Goal: Transaction & Acquisition: Purchase product/service

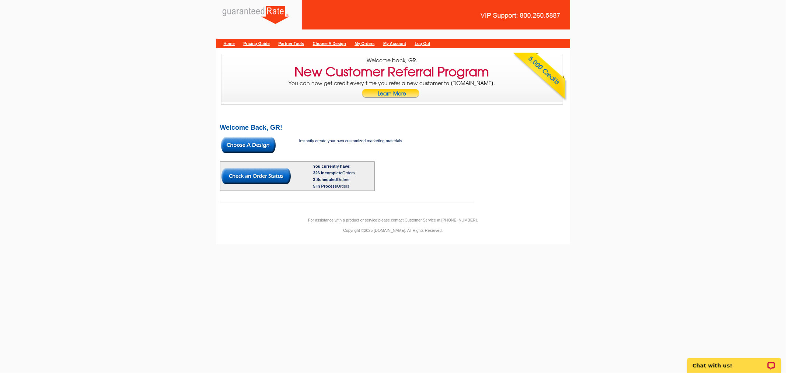
click at [273, 142] on img at bounding box center [248, 144] width 55 height 15
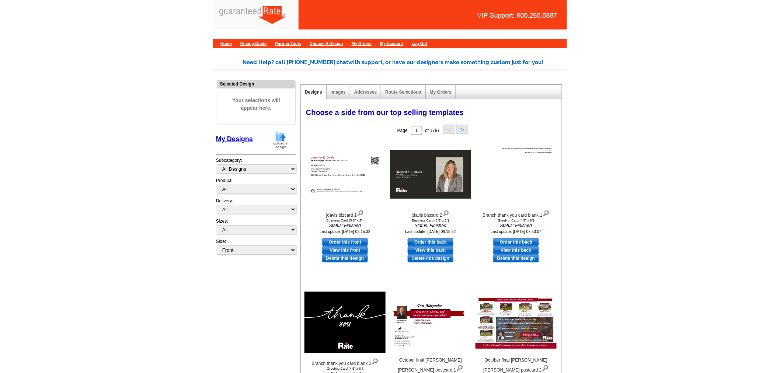
click at [271, 139] on img at bounding box center [280, 139] width 19 height 19
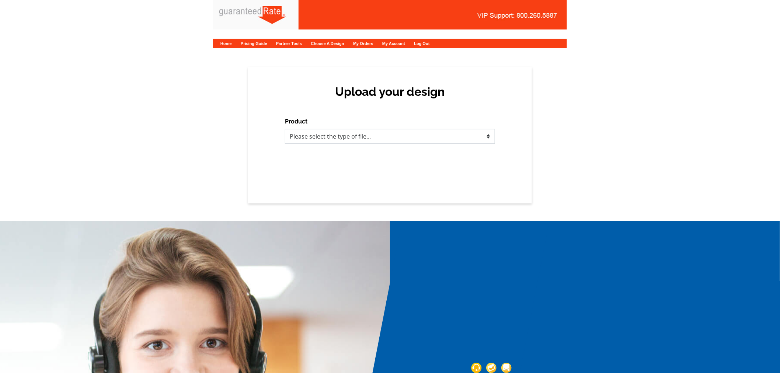
click at [400, 131] on select "Please select the type of file... Postcards Calendars Business Cards Letters an…" at bounding box center [390, 136] width 210 height 15
click at [338, 137] on select "Please select the type of file... Postcards Calendars Business Cards Letters an…" at bounding box center [390, 136] width 210 height 15
select select "1"
click at [285, 129] on select "Please select the type of file... Postcards Calendars Business Cards Letters an…" at bounding box center [390, 136] width 210 height 15
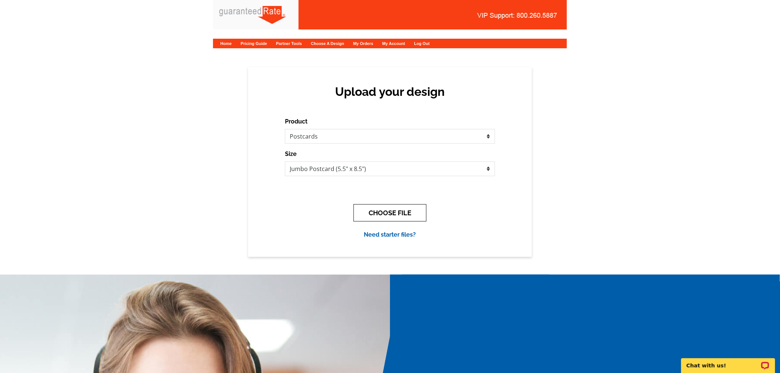
click at [409, 208] on button "CHOOSE FILE" at bounding box center [389, 212] width 73 height 17
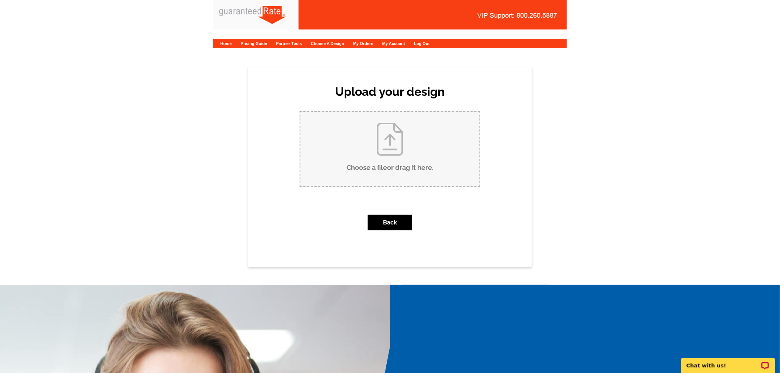
click at [406, 177] on input "Choose a file or drag it here ." at bounding box center [389, 149] width 179 height 74
type input "C:\fakepath\545 Dearborn Postcard (Fouad - Ali) 10-7-25.pdf"
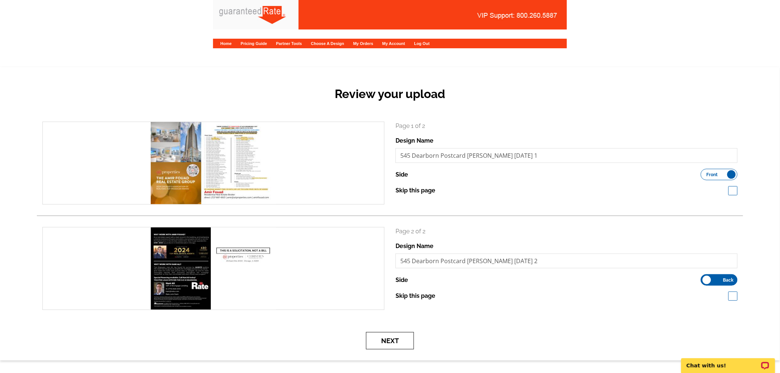
click at [399, 340] on button "Next" at bounding box center [390, 340] width 48 height 17
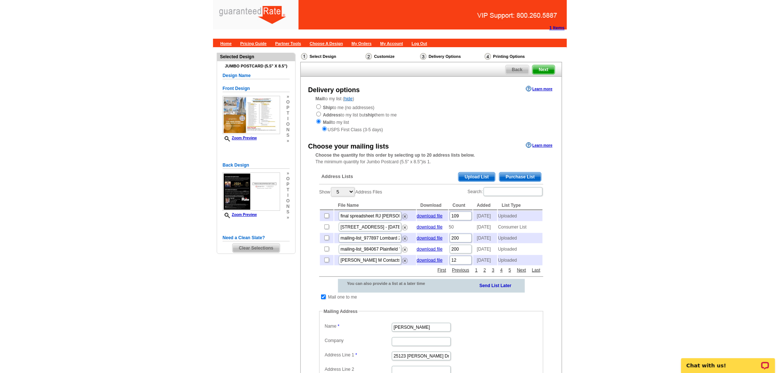
click at [530, 175] on span "Purchase List" at bounding box center [520, 176] width 42 height 9
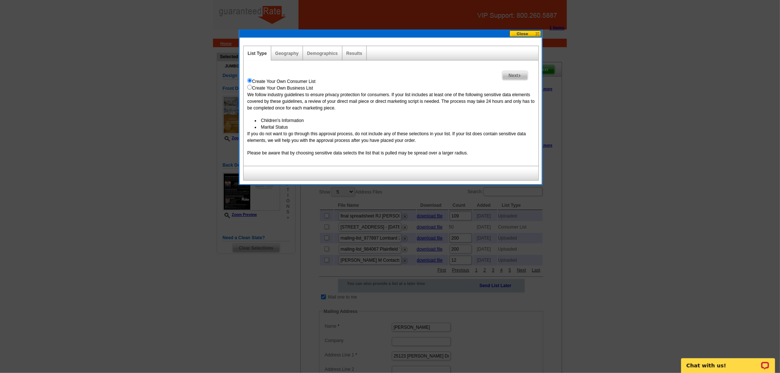
click at [518, 78] on span "Next" at bounding box center [514, 75] width 25 height 9
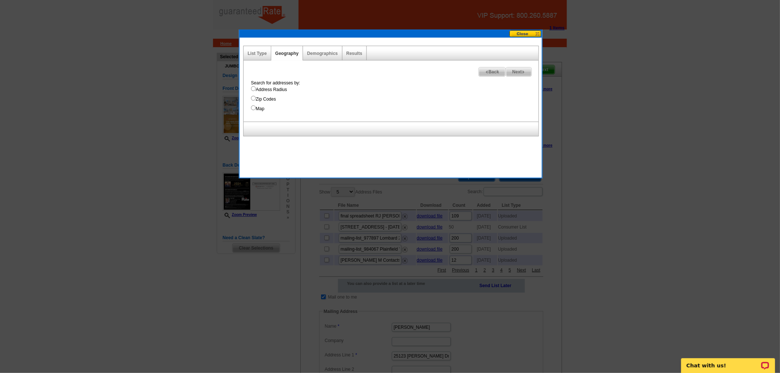
click at [283, 91] on label "Address Radius" at bounding box center [394, 89] width 287 height 7
click at [256, 91] on input "Address Radius" at bounding box center [253, 88] width 5 height 5
radio input "true"
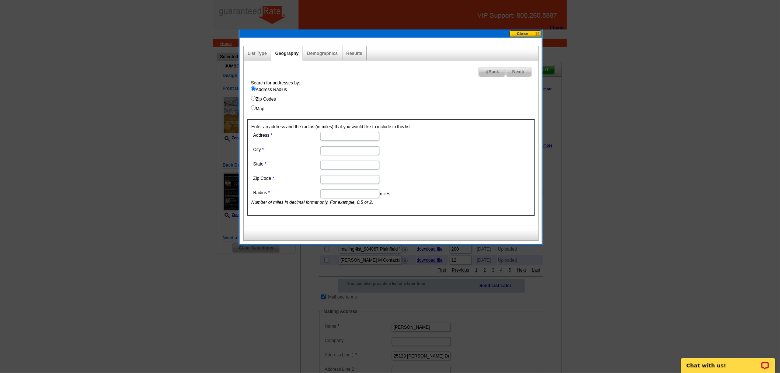
click at [327, 130] on dd at bounding box center [349, 135] width 196 height 11
click at [328, 132] on input "Address" at bounding box center [349, 136] width 59 height 9
paste input "65 E Monroe StChicago, IL 60603"
drag, startPoint x: 342, startPoint y: 135, endPoint x: 411, endPoint y: 142, distance: 69.3
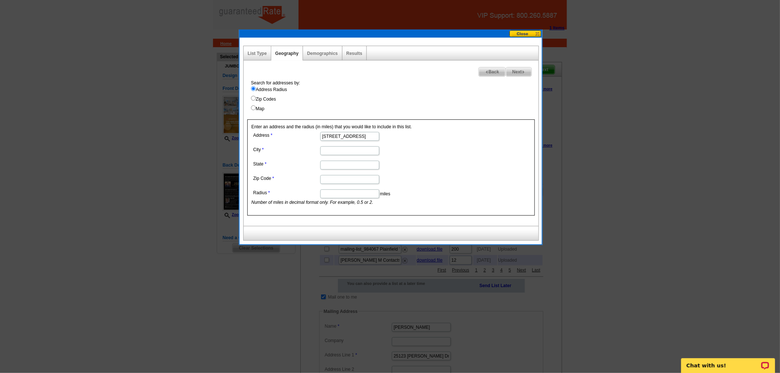
click at [411, 142] on dl "Address 65 E Monroe StChicago, IL 60603 City State Zip Code Radius miles Number…" at bounding box center [349, 168] width 196 height 76
type input "65 E Monroe St"
click at [349, 151] on input "City" at bounding box center [349, 150] width 59 height 9
paste input "hicago, IL 60603"
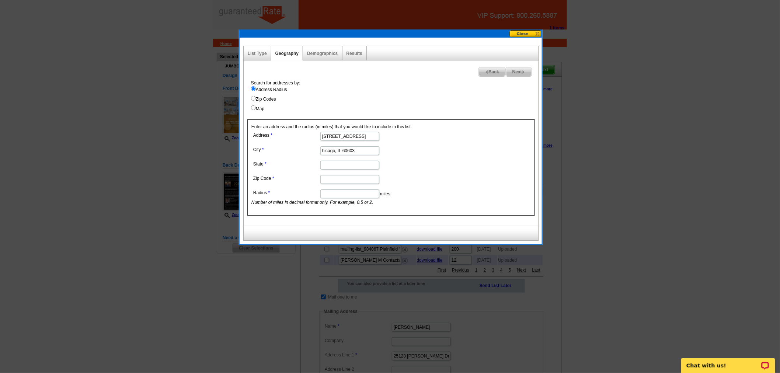
click at [324, 155] on dd "hicago, IL 60603" at bounding box center [349, 149] width 196 height 11
click at [323, 150] on input "hicago, IL 60603" at bounding box center [349, 150] width 59 height 9
click at [353, 153] on input "Chicago, IL 60603" at bounding box center [349, 150] width 59 height 9
type input "Chicago, IL"
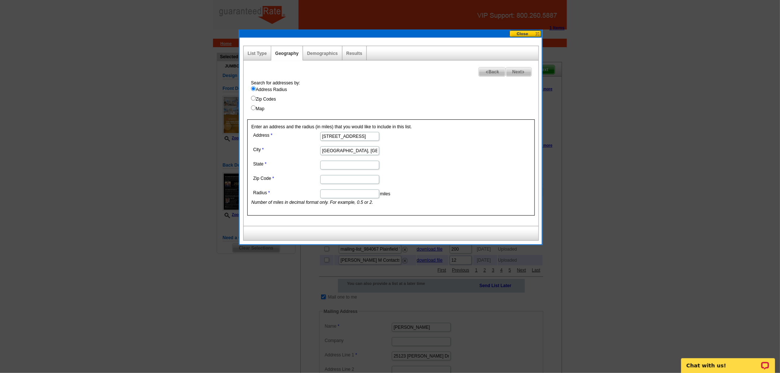
click at [326, 181] on input "Zip Code" at bounding box center [349, 179] width 59 height 9
paste input "60603"
type input "60603"
click at [325, 163] on input "State" at bounding box center [349, 165] width 59 height 9
type input "IL"
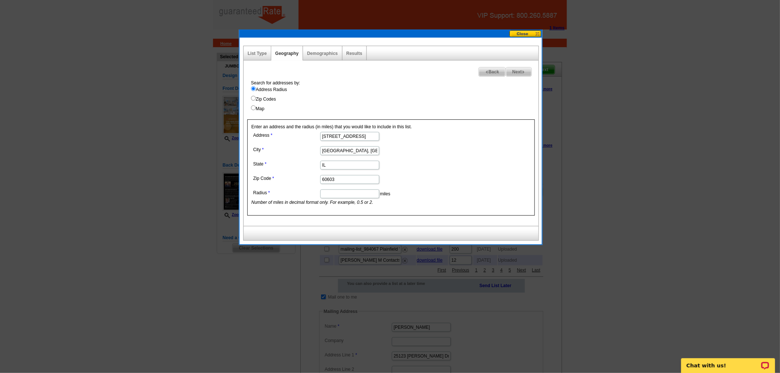
click at [366, 154] on input "Chicago, IL" at bounding box center [349, 150] width 59 height 9
type input "Chicago"
click at [362, 192] on input "Radius" at bounding box center [349, 193] width 59 height 9
type input "0"
drag, startPoint x: 435, startPoint y: 175, endPoint x: 447, endPoint y: 170, distance: 13.7
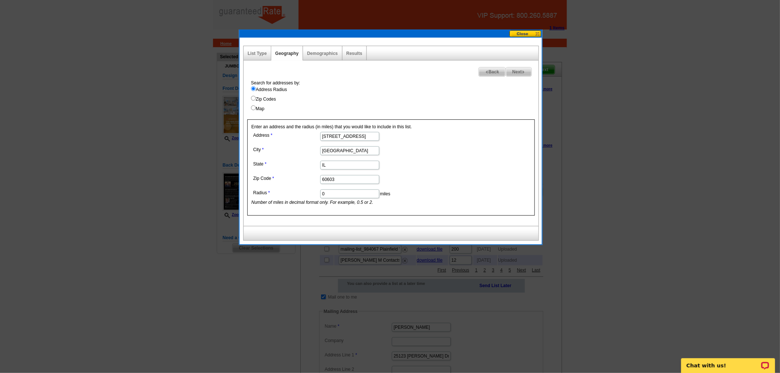
click at [436, 177] on dd "60603" at bounding box center [349, 178] width 196 height 11
click at [523, 74] on span "Next" at bounding box center [518, 71] width 25 height 9
select select
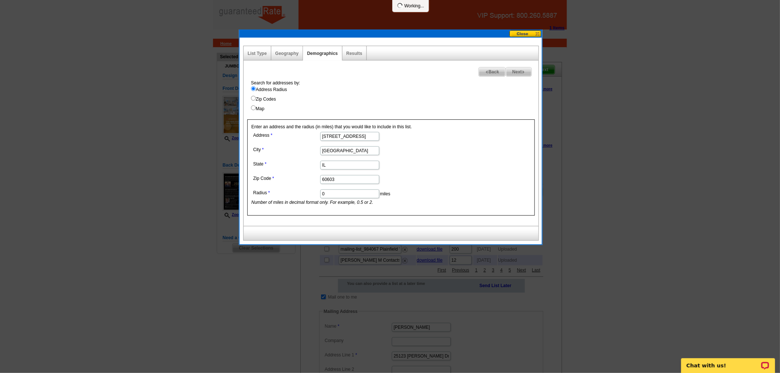
select select
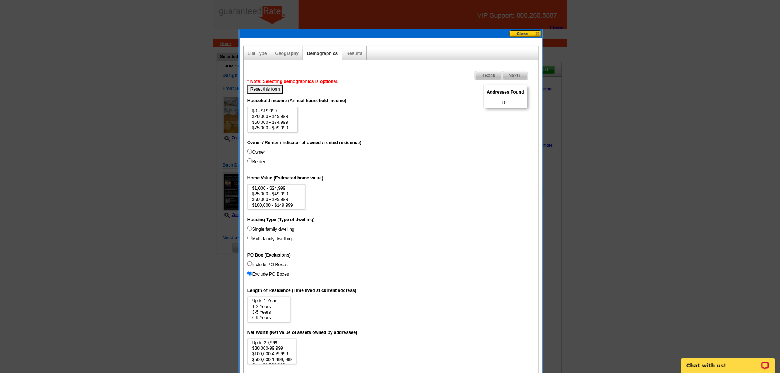
click at [503, 98] on div "Addresses Found 181" at bounding box center [506, 97] width 44 height 24
click at [506, 101] on span "181" at bounding box center [505, 102] width 7 height 7
copy span "181"
click at [521, 71] on span "Next" at bounding box center [514, 75] width 25 height 9
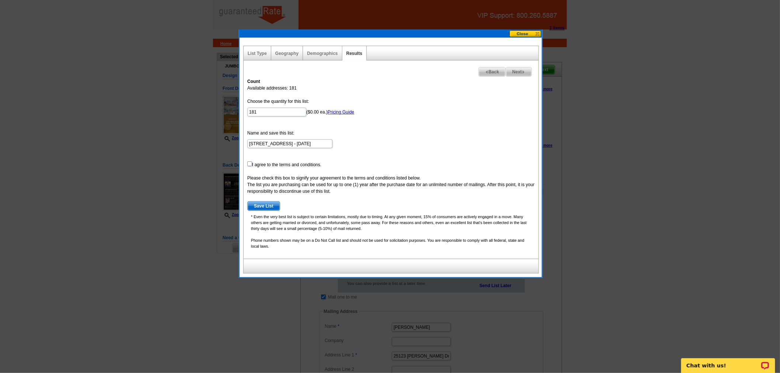
click at [248, 165] on input "checkbox" at bounding box center [249, 163] width 5 height 5
checkbox input "true"
click at [265, 202] on span "Save List" at bounding box center [264, 206] width 32 height 9
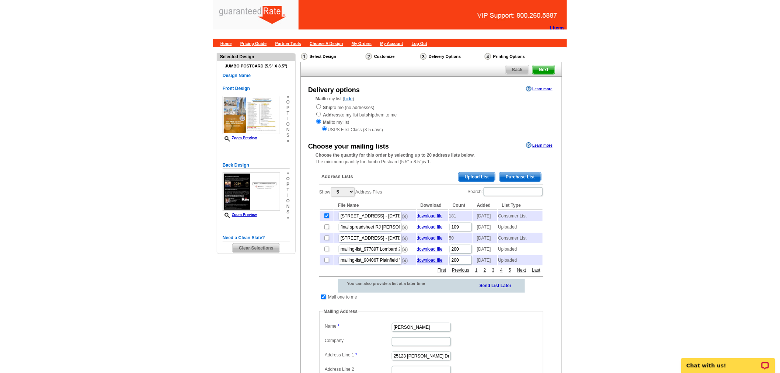
click at [517, 174] on span "Purchase List" at bounding box center [520, 176] width 42 height 9
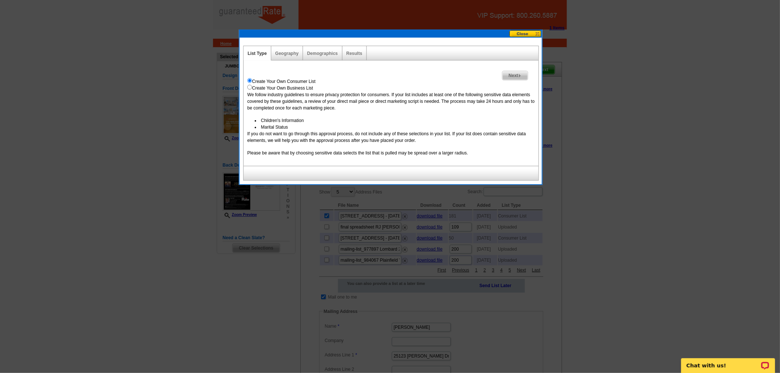
click at [506, 74] on span "Next" at bounding box center [514, 75] width 25 height 9
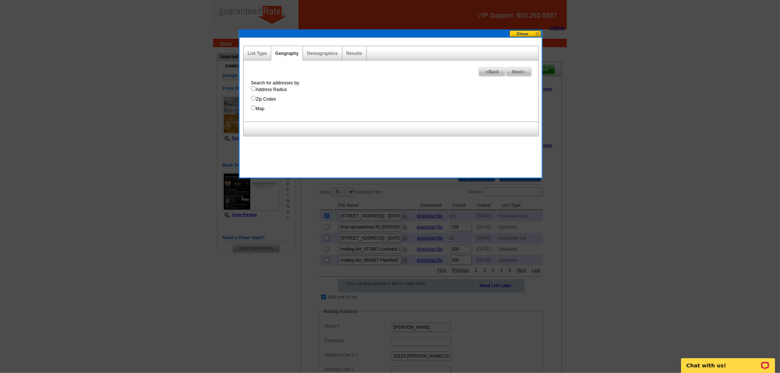
click at [257, 85] on div "Search for addresses by: Address Radius Zip Codes Map" at bounding box center [392, 96] width 291 height 32
click at [255, 89] on label "Address Radius" at bounding box center [394, 89] width 287 height 7
click at [255, 89] on input "Address Radius" at bounding box center [253, 88] width 5 height 5
radio input "true"
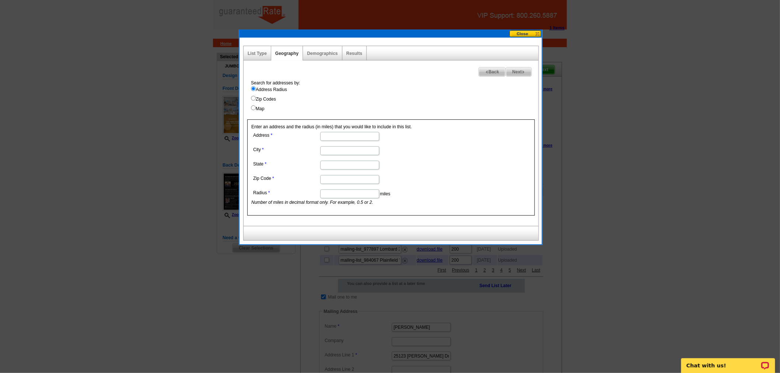
click at [342, 135] on input "Address" at bounding box center [349, 136] width 59 height 9
paste input "130 N Garland Ct, Chicago, IL 60602"
drag, startPoint x: 340, startPoint y: 137, endPoint x: 395, endPoint y: 142, distance: 54.8
click at [395, 142] on dl "Address 130 N Garland Ct, Chicago, IL 60602 City State Zip Code Radius miles Nu…" at bounding box center [349, 168] width 196 height 76
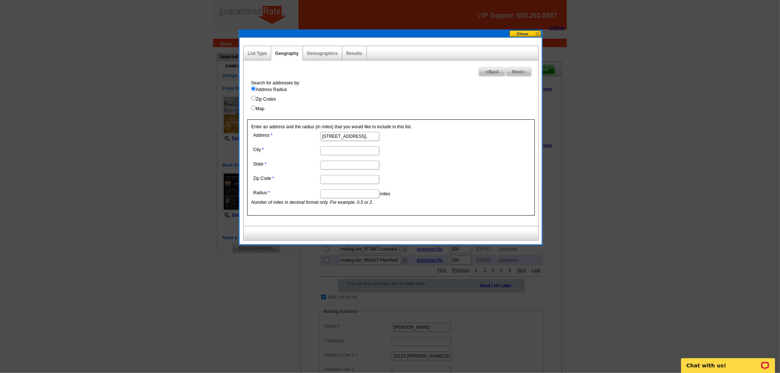
scroll to position [0, 0]
type input "130 N Garland Ct"
click at [374, 150] on input "City" at bounding box center [349, 150] width 59 height 9
paste input "Chicago, IL 60602"
click at [358, 151] on input "Chicago, IL 60602" at bounding box center [349, 150] width 59 height 9
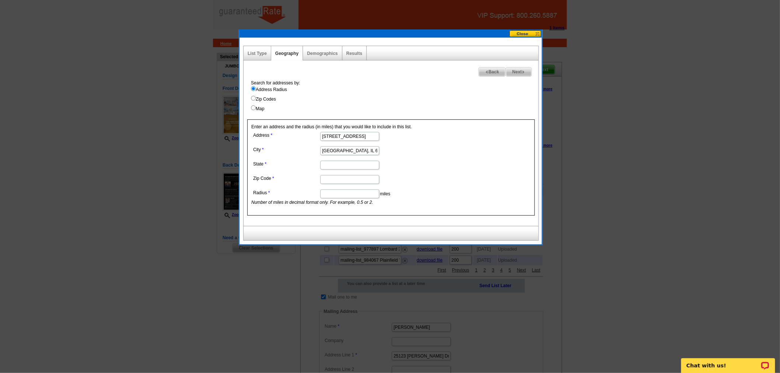
click at [358, 151] on input "Chicago, IL 60602" at bounding box center [349, 150] width 59 height 9
type input "Chicago, IL"
click at [360, 179] on input "Zip Code" at bounding box center [349, 179] width 59 height 9
paste input "60602"
type input "60602"
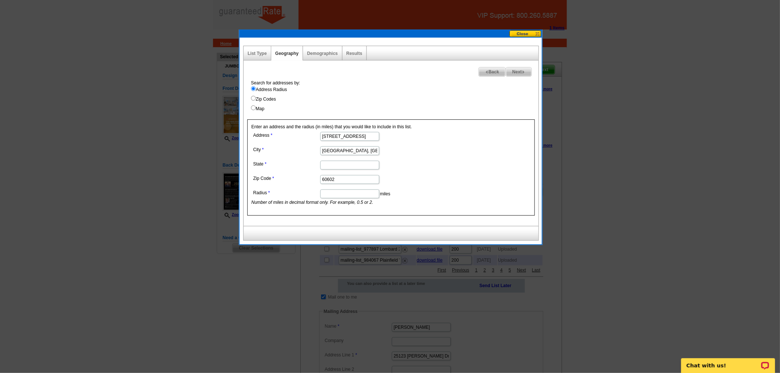
click at [356, 164] on input "State" at bounding box center [349, 165] width 59 height 9
type input "IL"
click at [374, 151] on input "Chicago, IL" at bounding box center [349, 150] width 59 height 9
type input "Chicago"
click at [374, 190] on input "Radius" at bounding box center [349, 193] width 59 height 9
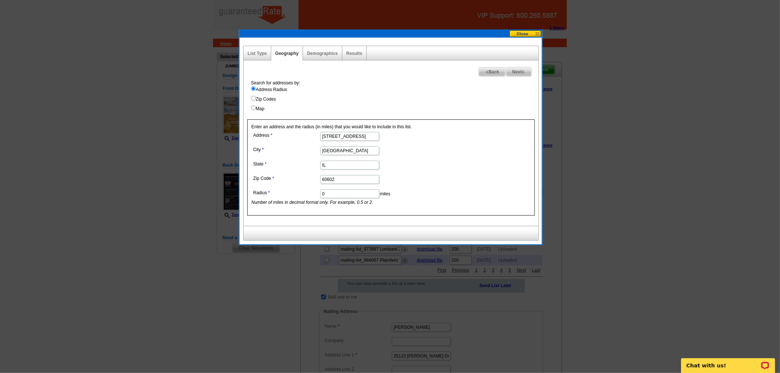
type input "0"
click at [442, 164] on dd "IL" at bounding box center [349, 164] width 196 height 11
click at [516, 72] on span "Next" at bounding box center [518, 71] width 25 height 9
select select
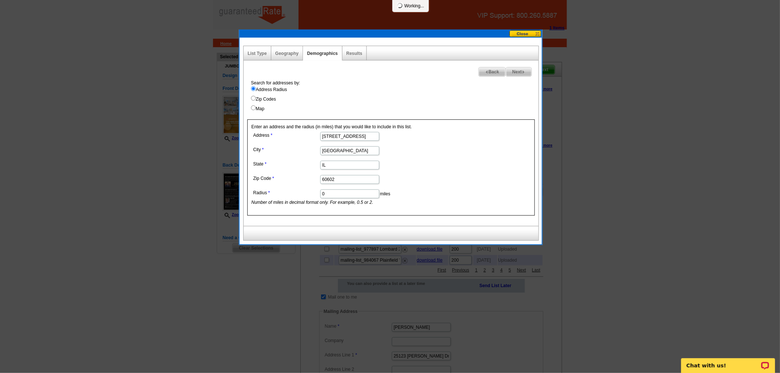
select select
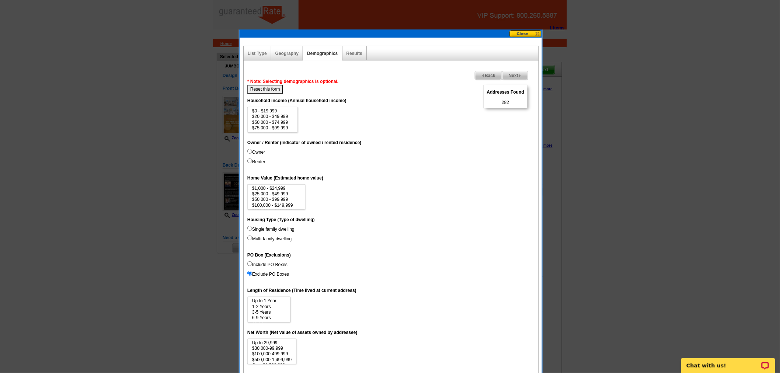
click at [503, 104] on span "282" at bounding box center [505, 102] width 7 height 7
copy span "282"
click at [516, 74] on span "Next" at bounding box center [514, 75] width 25 height 9
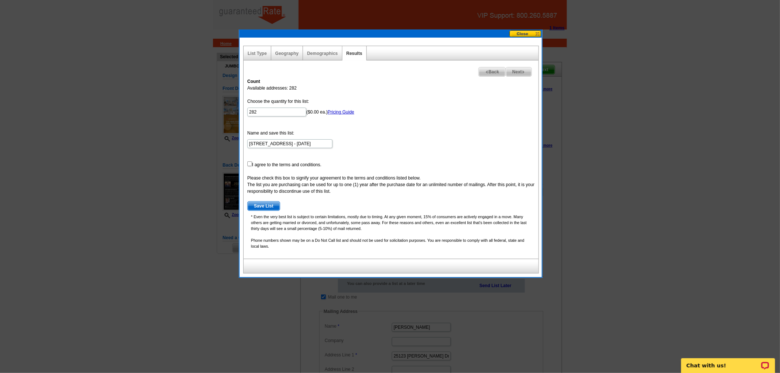
drag, startPoint x: 247, startPoint y: 160, endPoint x: 248, endPoint y: 166, distance: 6.8
click at [247, 160] on form "Choose the quantity for this list: 282 ($0.00 ea.) Pricing Guide Name and save …" at bounding box center [390, 154] width 287 height 113
click at [248, 166] on form "Choose the quantity for this list: 282 ($0.00 ea.) Pricing Guide Name and save …" at bounding box center [390, 154] width 287 height 113
click at [251, 164] on input "checkbox" at bounding box center [249, 163] width 5 height 5
checkbox input "true"
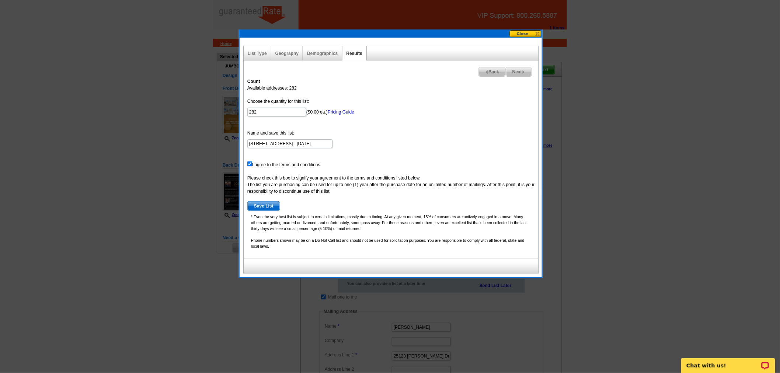
click at [262, 205] on span "Save List" at bounding box center [264, 206] width 32 height 9
